Goal: Check status

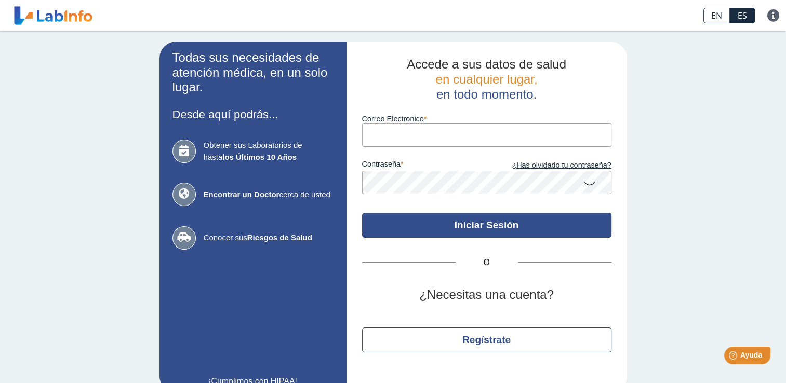
type input "[EMAIL_ADDRESS][DOMAIN_NAME]"
click at [496, 227] on button "Iniciar Sesión" at bounding box center [486, 225] width 249 height 25
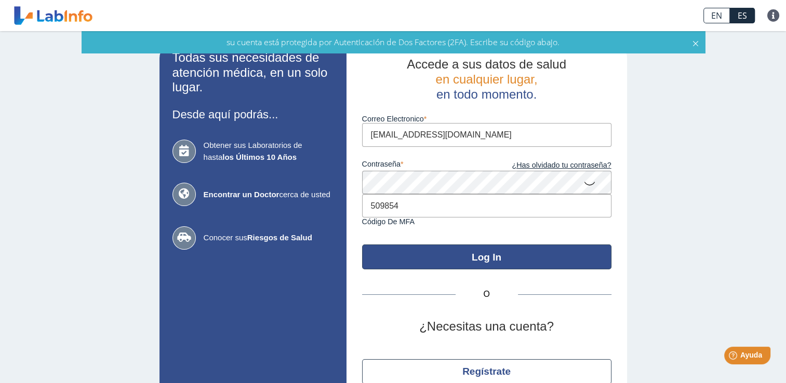
type input "509854"
click at [427, 261] on button "Log In" at bounding box center [486, 257] width 249 height 25
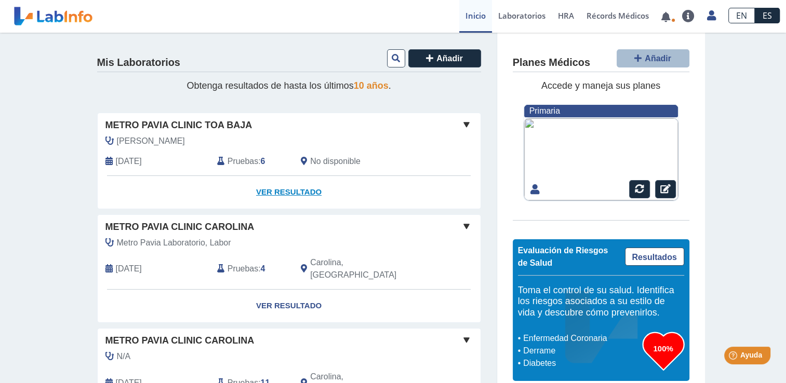
click at [268, 193] on link "Ver Resultado" at bounding box center [289, 192] width 383 height 33
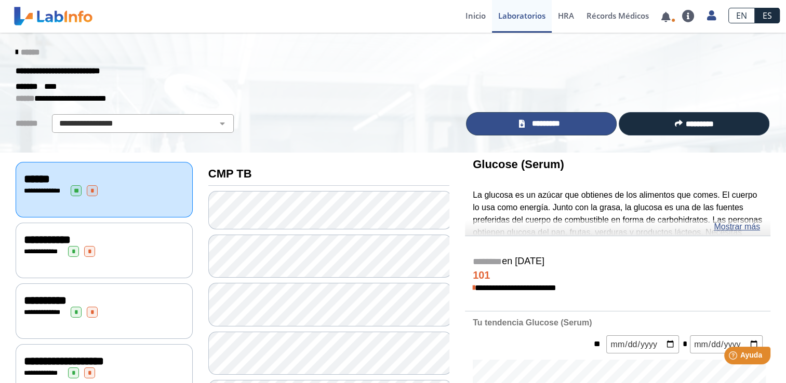
click at [546, 126] on span "*********" at bounding box center [546, 124] width 36 height 12
